Goal: Task Accomplishment & Management: Manage account settings

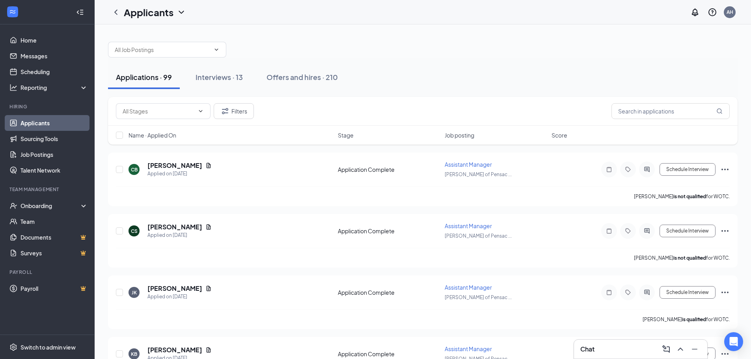
click at [619, 345] on div "Chat" at bounding box center [640, 349] width 121 height 13
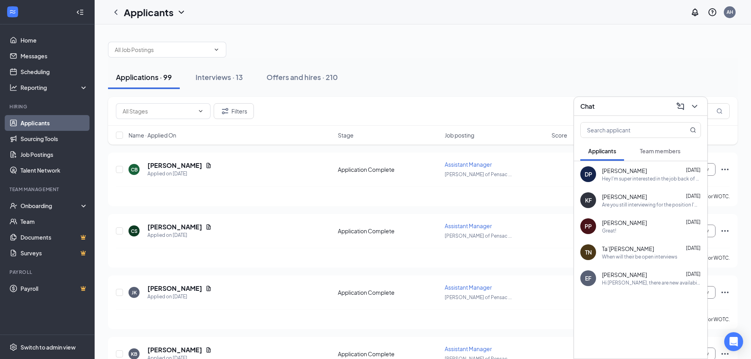
drag, startPoint x: 653, startPoint y: 141, endPoint x: 653, endPoint y: 146, distance: 4.7
click at [653, 146] on button "Team members" at bounding box center [660, 151] width 56 height 20
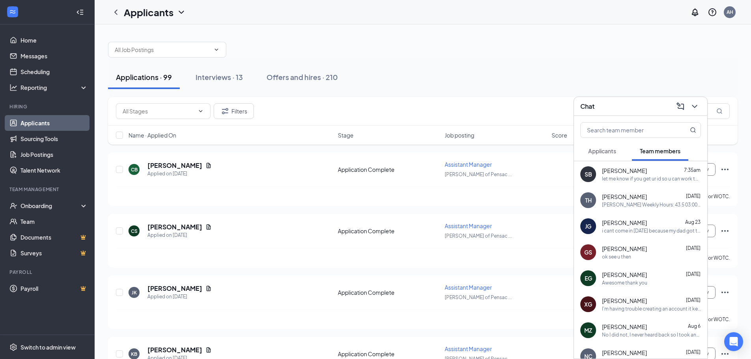
click at [623, 274] on span "[PERSON_NAME]" at bounding box center [624, 275] width 45 height 8
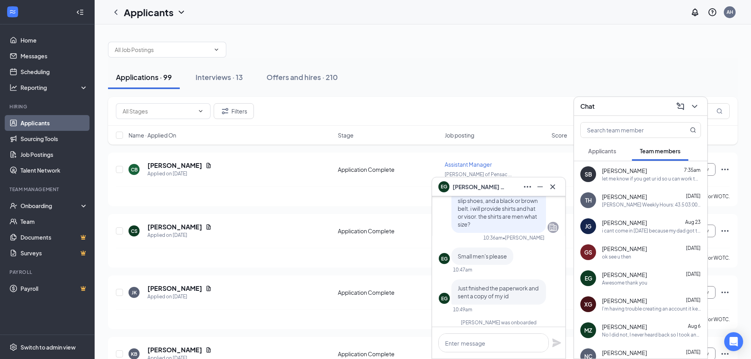
scroll to position [-368, 0]
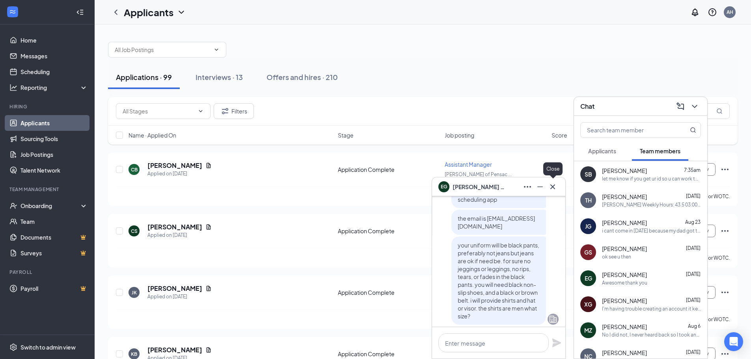
click at [554, 188] on icon "Cross" at bounding box center [552, 186] width 5 height 5
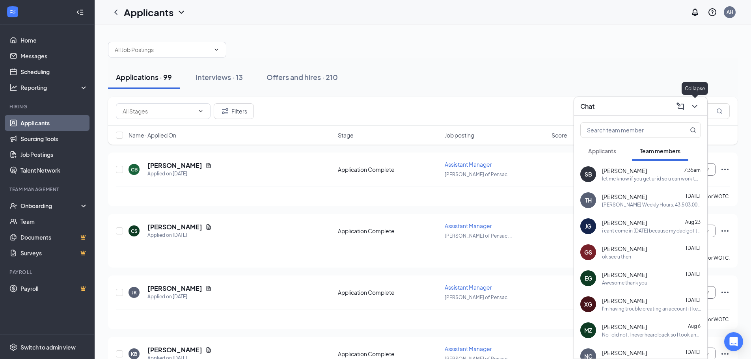
click at [695, 109] on icon "ChevronDown" at bounding box center [694, 106] width 9 height 9
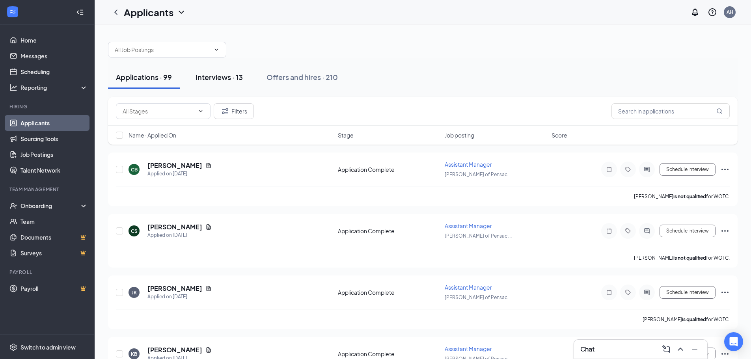
click at [247, 78] on button "Interviews · 13" at bounding box center [219, 77] width 63 height 24
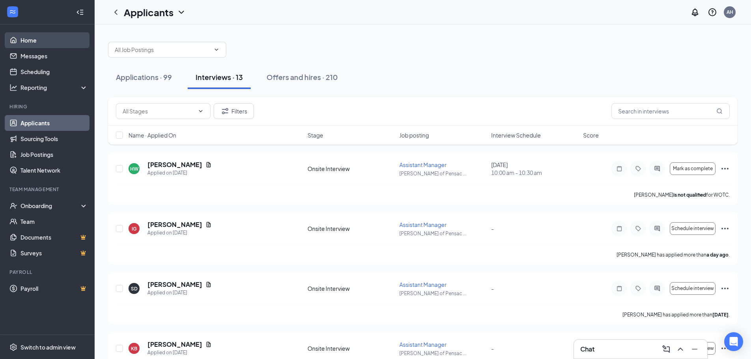
click at [47, 41] on link "Home" at bounding box center [54, 40] width 67 height 16
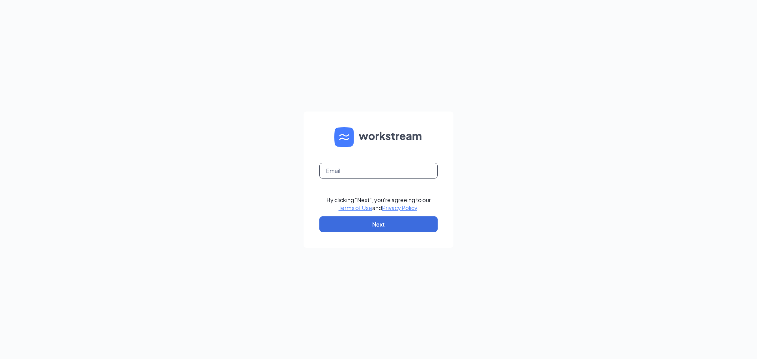
click at [375, 178] on input "text" at bounding box center [378, 171] width 118 height 16
type input "ashley91001@gmail.com"
click at [376, 227] on button "Next" at bounding box center [378, 224] width 118 height 16
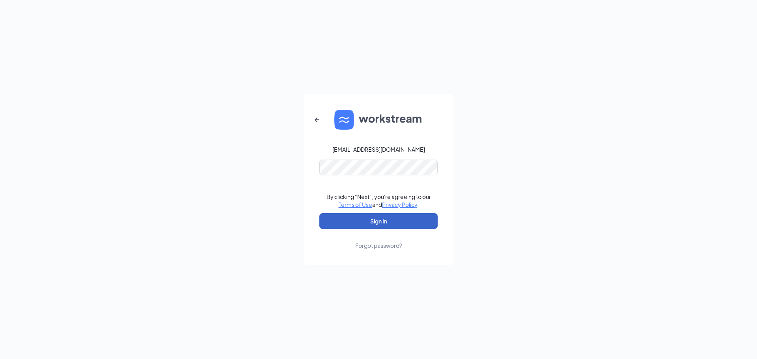
click at [373, 220] on button "Sign In" at bounding box center [378, 221] width 118 height 16
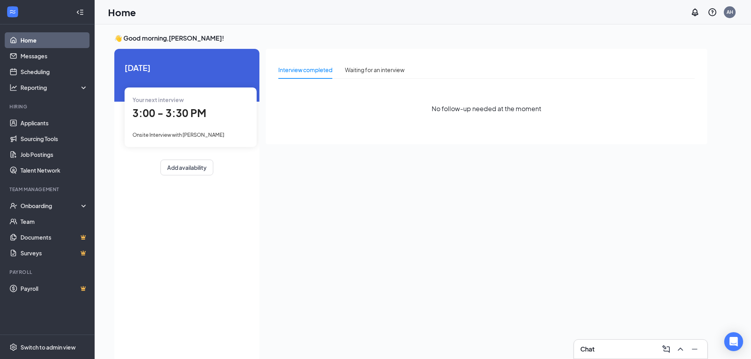
click at [636, 349] on div "Chat" at bounding box center [640, 349] width 121 height 13
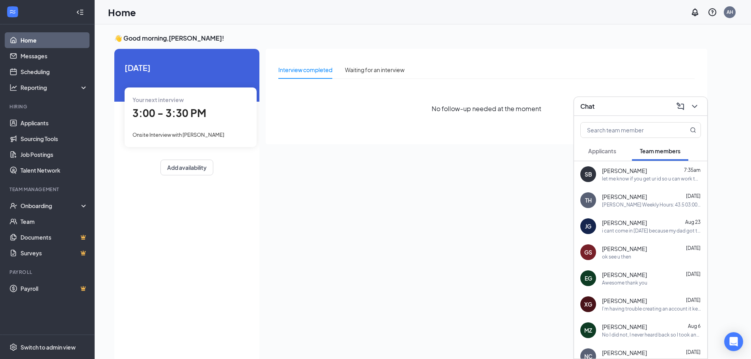
click at [477, 224] on div "Interview completed Waiting for an interview No follow-up needed at the moment" at bounding box center [487, 203] width 442 height 309
click at [61, 124] on link "Applicants" at bounding box center [54, 123] width 67 height 16
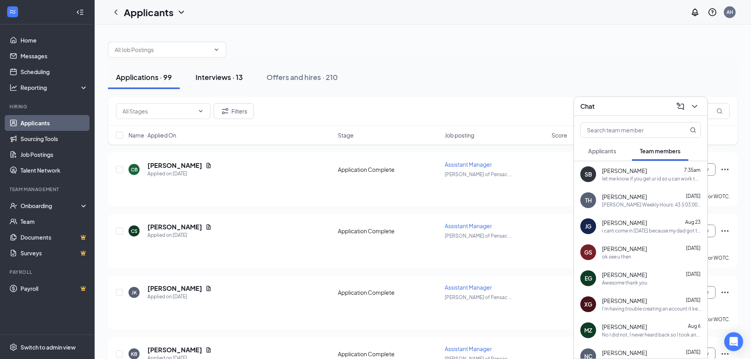
click at [229, 83] on button "Interviews · 13" at bounding box center [219, 77] width 63 height 24
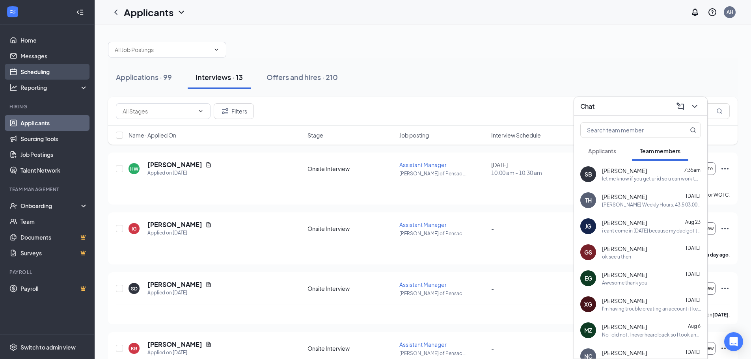
click at [58, 75] on link "Scheduling" at bounding box center [54, 72] width 67 height 16
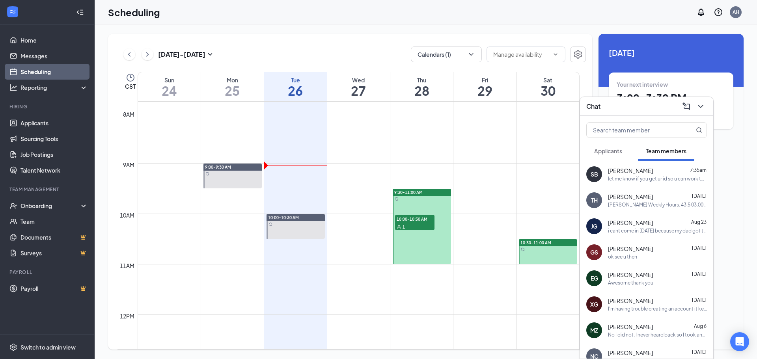
scroll to position [388, 0]
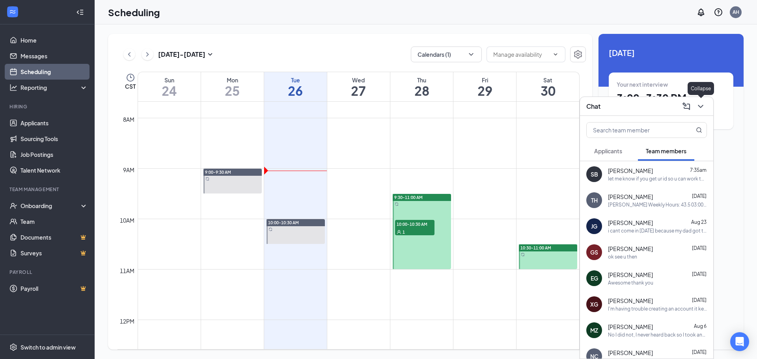
click at [700, 110] on icon "ChevronDown" at bounding box center [700, 106] width 9 height 9
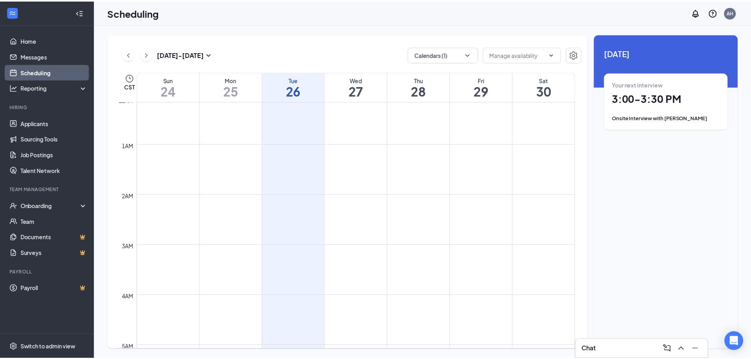
scroll to position [0, 0]
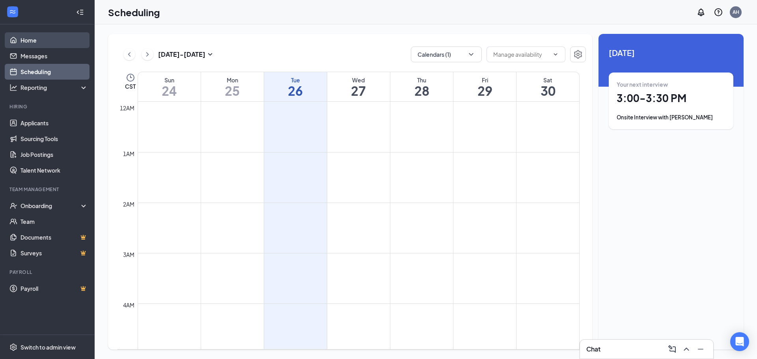
click at [43, 37] on link "Home" at bounding box center [54, 40] width 67 height 16
